Goal: Find specific page/section: Find specific page/section

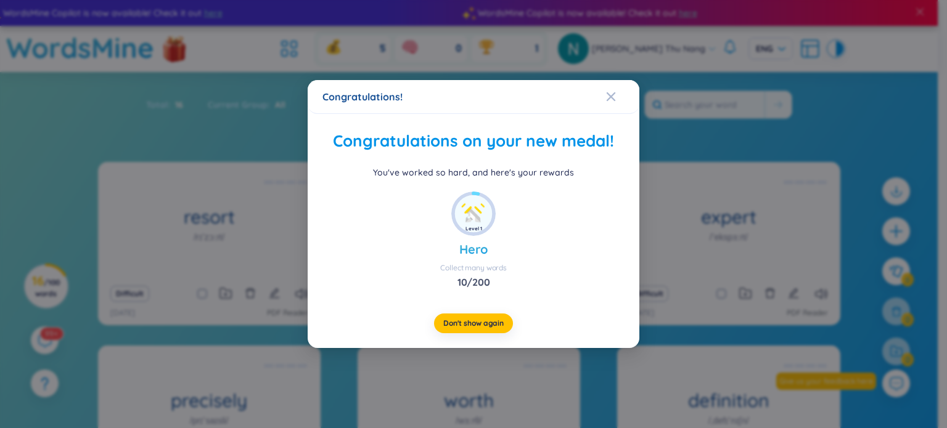
click at [483, 272] on div "Collect many words" at bounding box center [473, 268] width 67 height 10
click at [613, 110] on div "Close" at bounding box center [611, 96] width 10 height 33
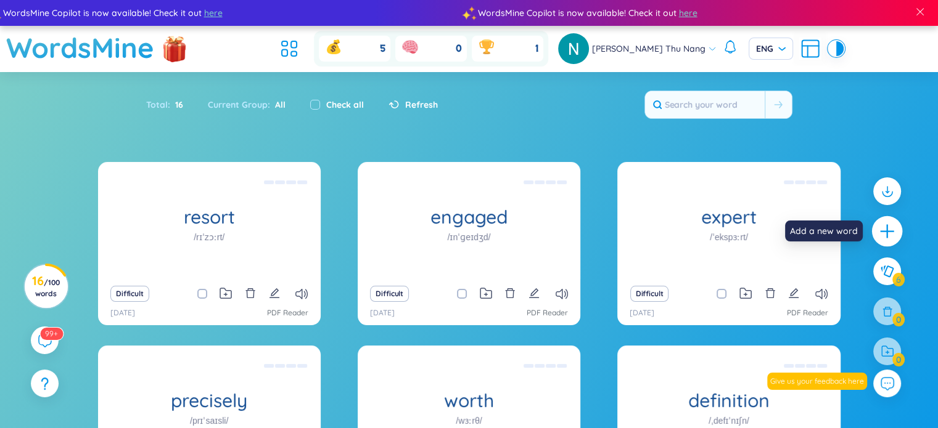
click at [888, 227] on icon "plus" at bounding box center [886, 231] width 17 height 17
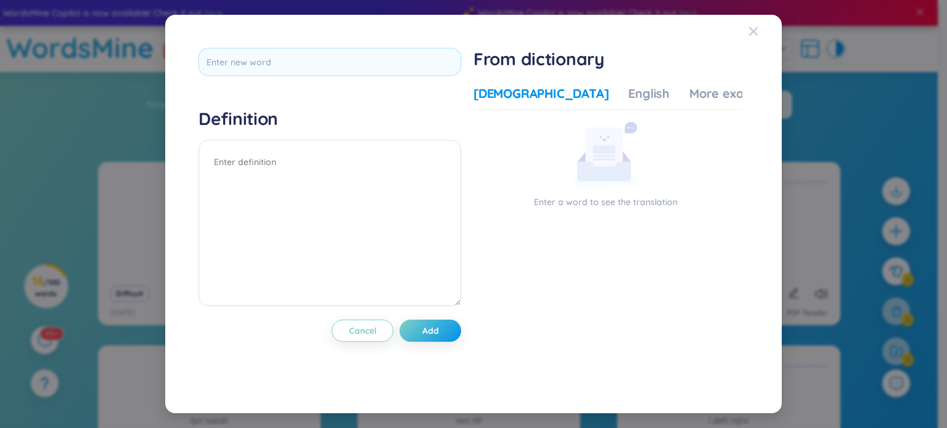
click at [757, 27] on icon "Close" at bounding box center [753, 31] width 9 height 9
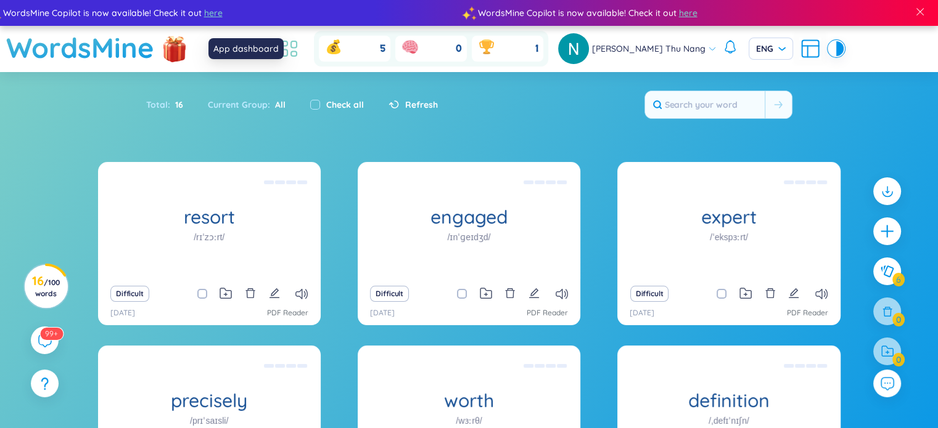
click at [300, 43] on icon at bounding box center [289, 49] width 22 height 22
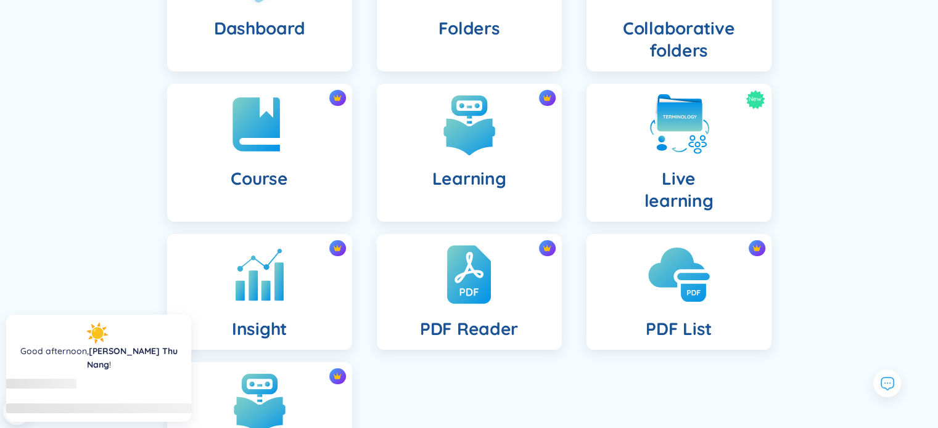
scroll to position [247, 0]
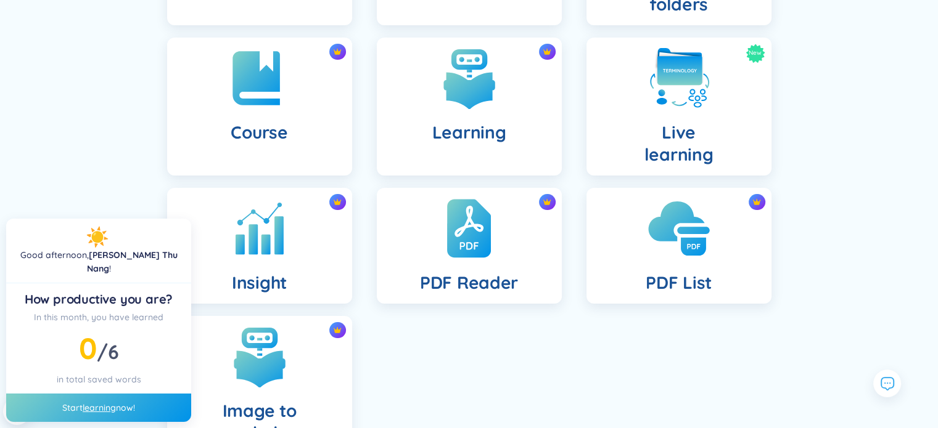
click at [655, 249] on img at bounding box center [679, 229] width 68 height 68
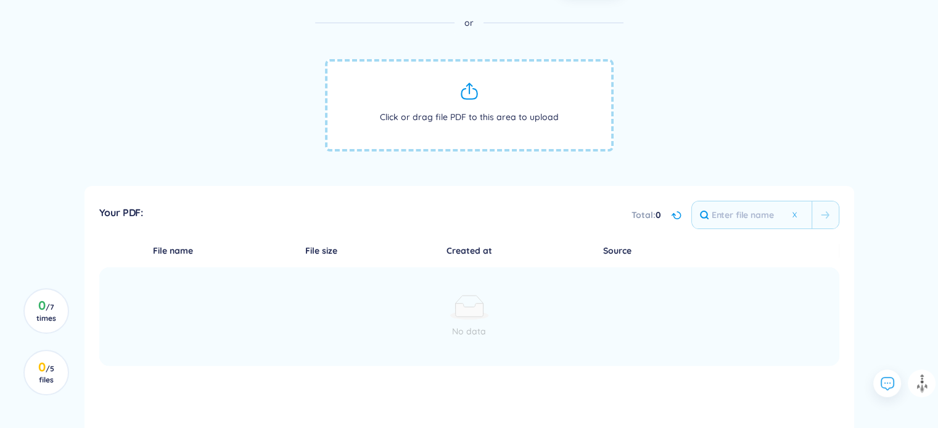
scroll to position [251, 0]
click at [479, 243] on th "Created at" at bounding box center [469, 250] width 148 height 14
click at [329, 263] on div "File name File size Created at Source No data" at bounding box center [469, 305] width 740 height 125
drag, startPoint x: 149, startPoint y: 234, endPoint x: 160, endPoint y: 242, distance: 13.6
click at [155, 236] on div "Your PDF: Total : 0 File name File size Created at Source No data" at bounding box center [468, 376] width 769 height 381
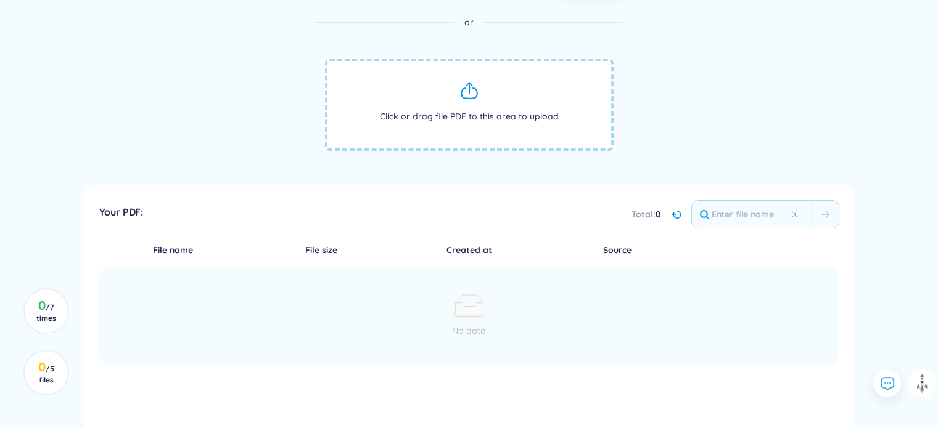
click at [170, 249] on th "File name" at bounding box center [173, 250] width 148 height 14
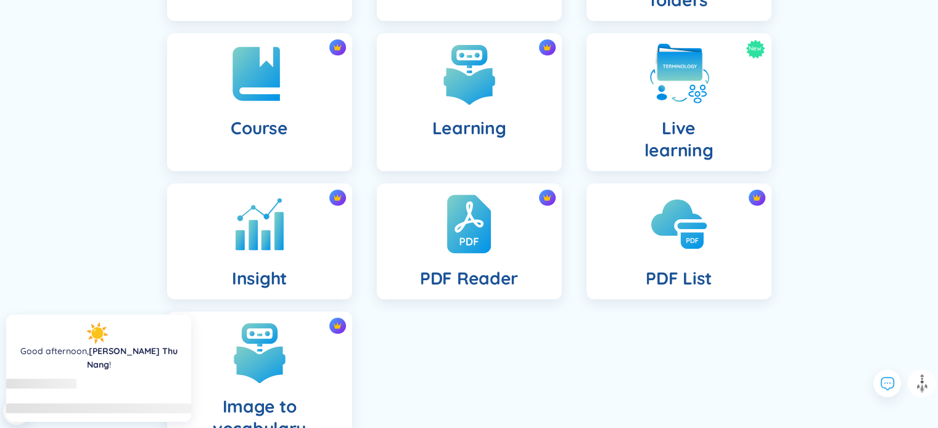
scroll to position [247, 0]
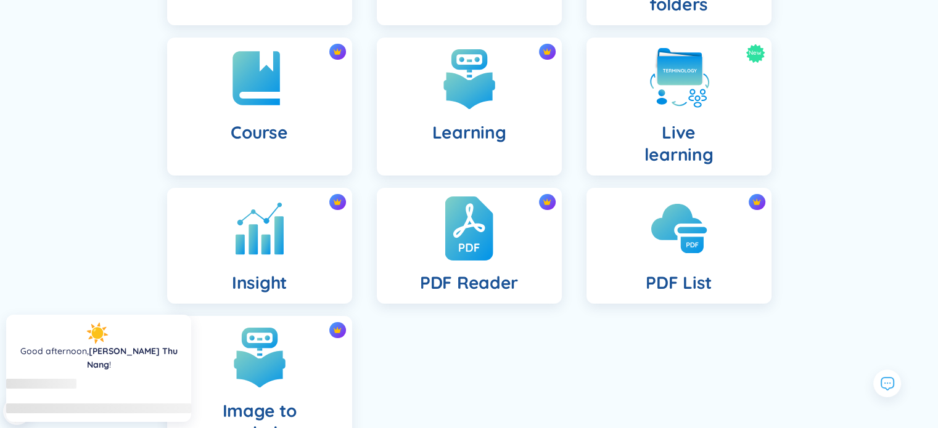
click at [521, 232] on div "PDF Reader" at bounding box center [469, 246] width 185 height 116
